Goal: Navigation & Orientation: Find specific page/section

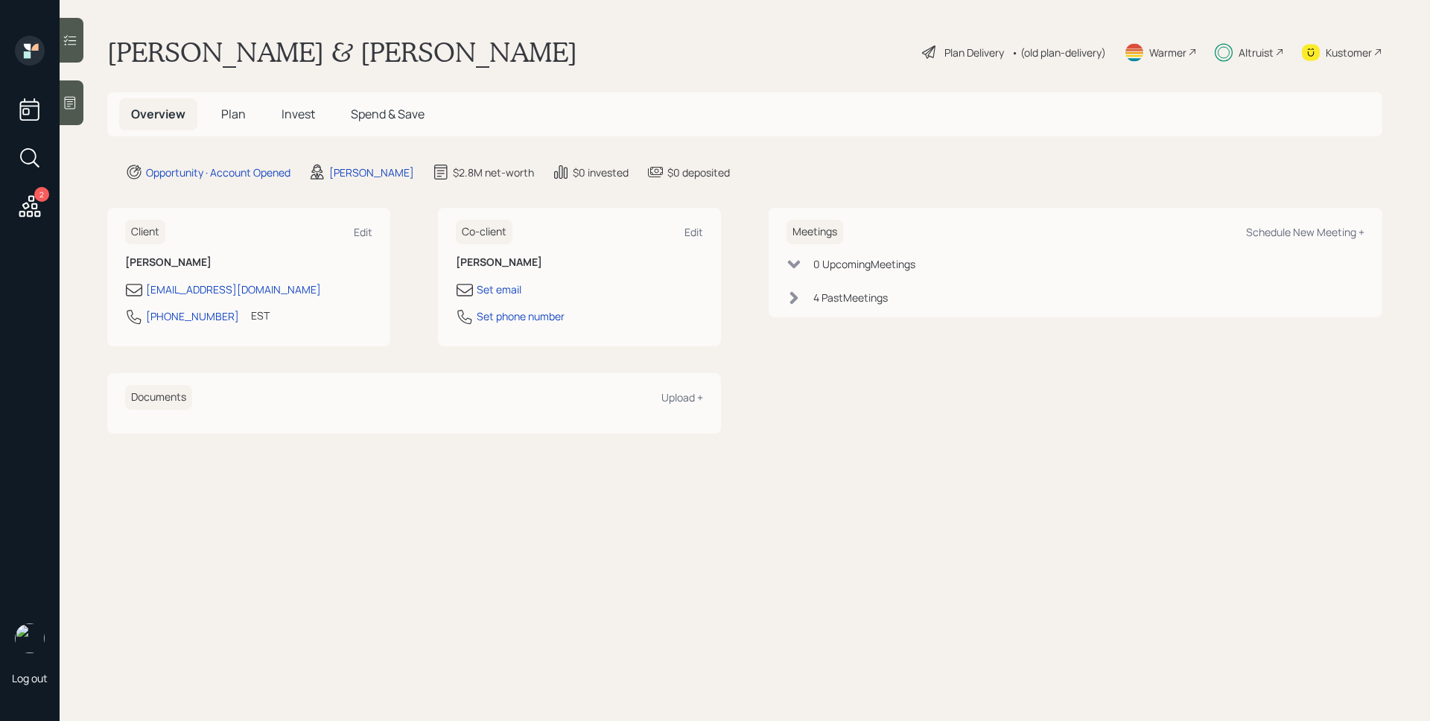
click at [214, 107] on h5 "Plan" at bounding box center [233, 114] width 48 height 32
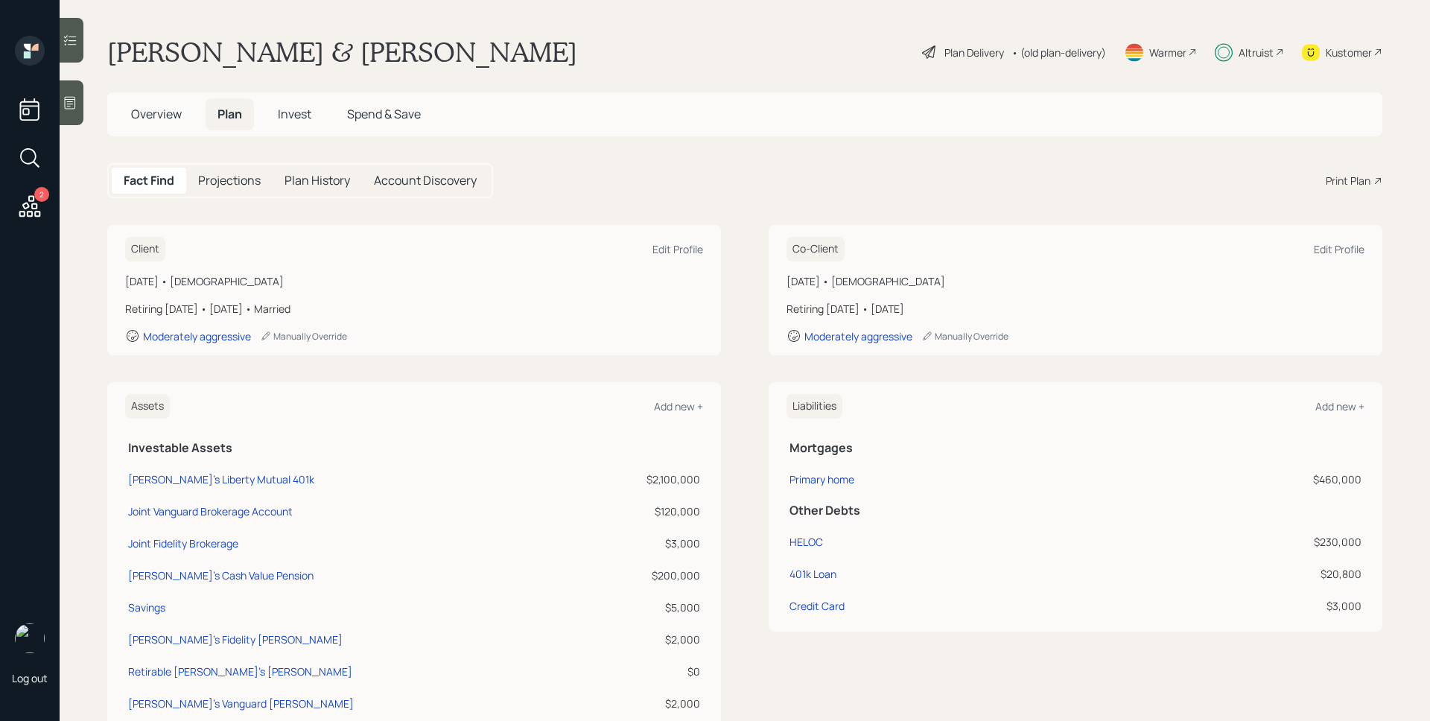
click at [1240, 42] on div "Altruist" at bounding box center [1249, 52] width 69 height 33
